Goal: Communication & Community: Answer question/provide support

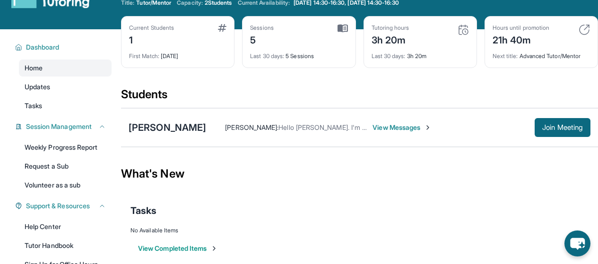
scroll to position [47, 0]
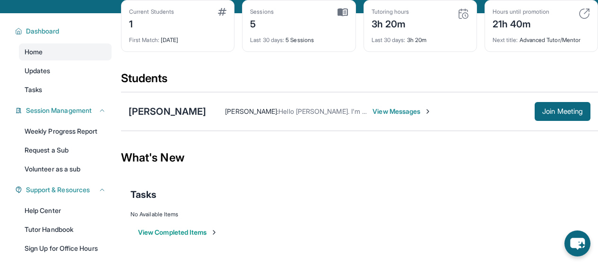
click at [395, 113] on span "View Messages" at bounding box center [401, 111] width 59 height 9
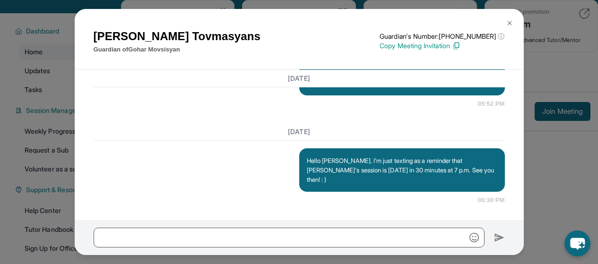
scroll to position [2863, 0]
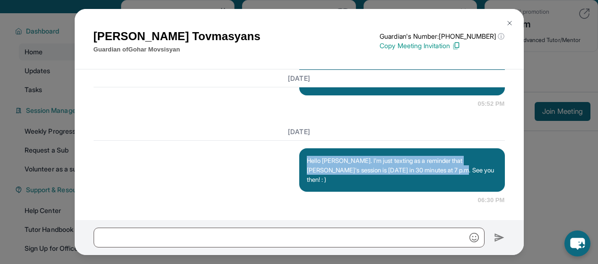
drag, startPoint x: 441, startPoint y: 172, endPoint x: 305, endPoint y: 163, distance: 136.9
click at [307, 163] on p "Hello [PERSON_NAME]. I'm just texting as a reminder that [PERSON_NAME]'s sessio…" at bounding box center [402, 170] width 190 height 28
copy p "Hello [PERSON_NAME]. I'm just texting as a reminder that [PERSON_NAME]'s sessio…"
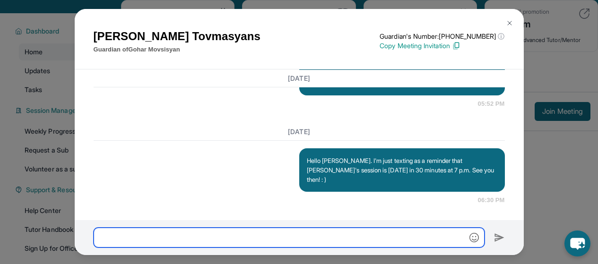
click at [178, 234] on input "text" at bounding box center [289, 238] width 391 height 20
paste input "**********"
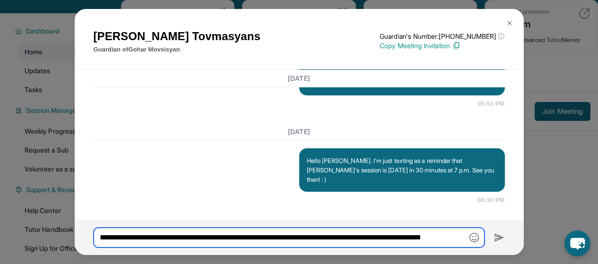
scroll to position [0, 23]
type input "**********"
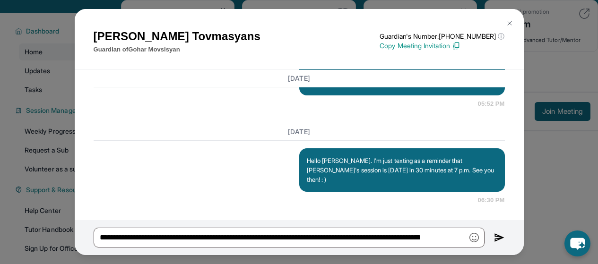
scroll to position [0, 0]
click at [501, 238] on img at bounding box center [499, 237] width 11 height 11
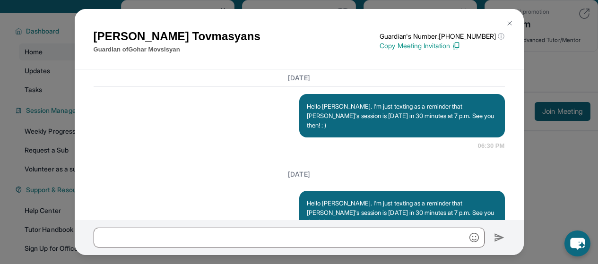
scroll to position [2950, 0]
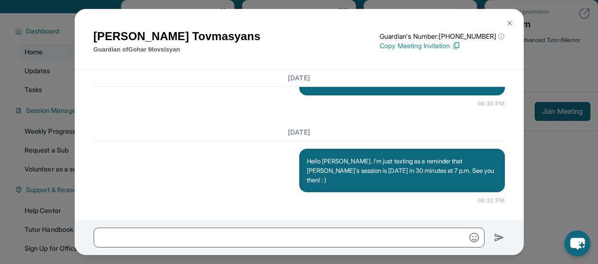
click at [514, 21] on button at bounding box center [509, 23] width 19 height 19
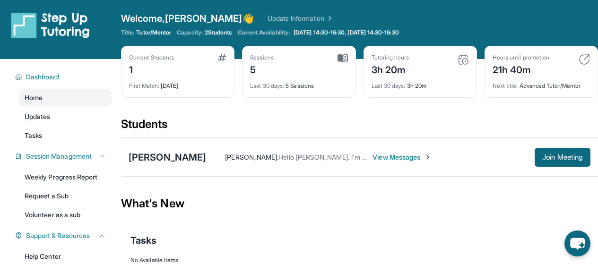
scroll to position [0, 0]
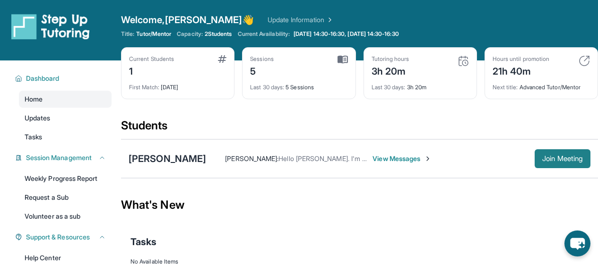
click at [561, 161] on span "Join Meeting" at bounding box center [562, 159] width 41 height 6
click at [416, 159] on span "View Messages" at bounding box center [401, 158] width 59 height 9
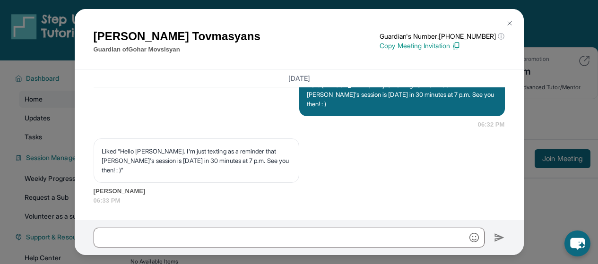
scroll to position [3016, 0]
click at [510, 23] on img at bounding box center [510, 23] width 8 height 8
